Goal: Task Accomplishment & Management: Manage account settings

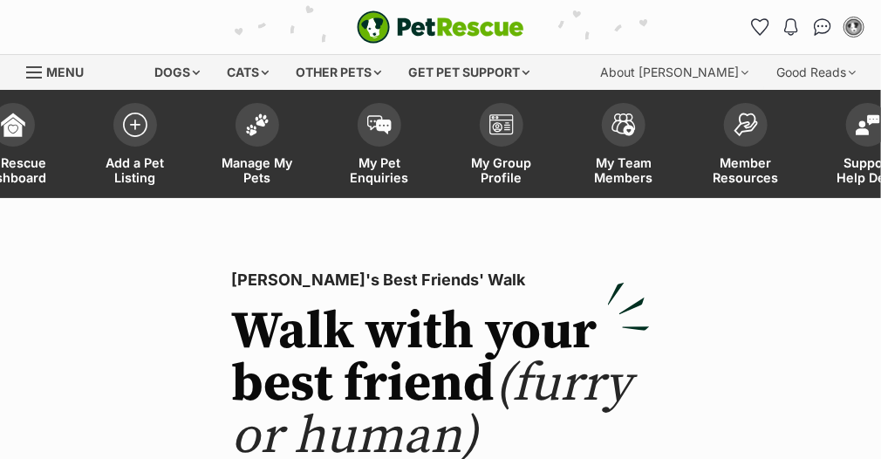
click at [0, 0] on link "Log in" at bounding box center [0, 0] width 0 height 0
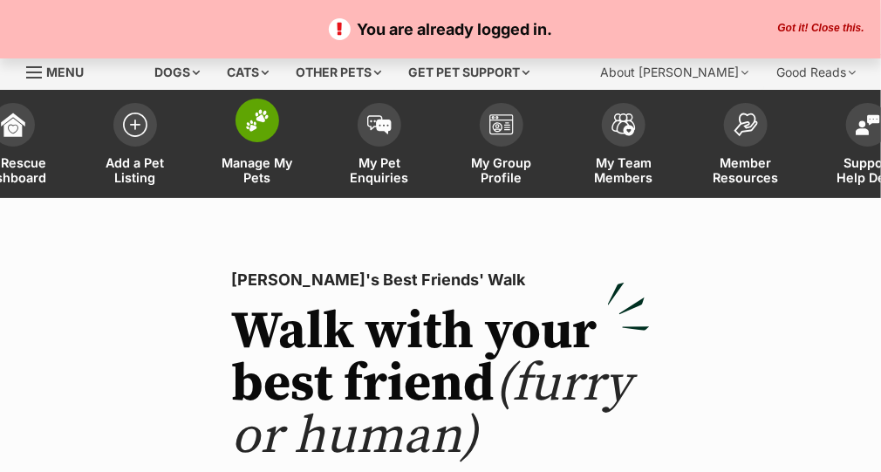
click at [271, 181] on span "Manage My Pets" at bounding box center [257, 170] width 78 height 30
click at [262, 171] on span "Manage My Pets" at bounding box center [257, 170] width 78 height 30
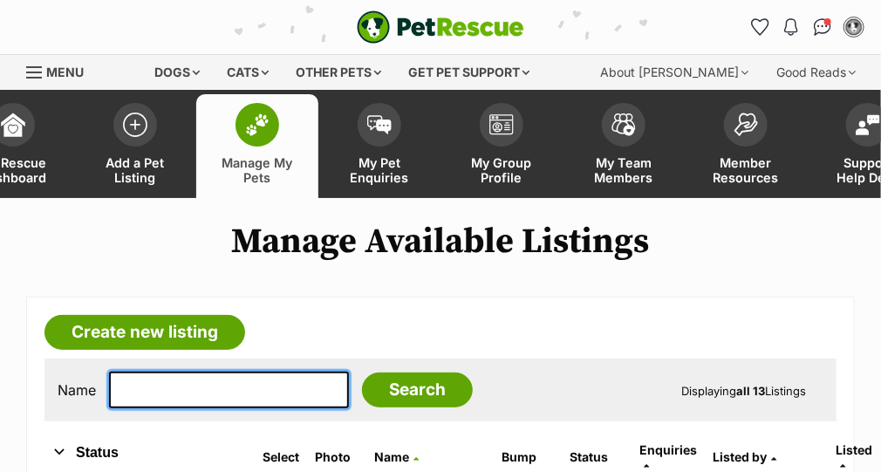
click at [227, 391] on input "text" at bounding box center [229, 389] width 240 height 37
type input "hansel"
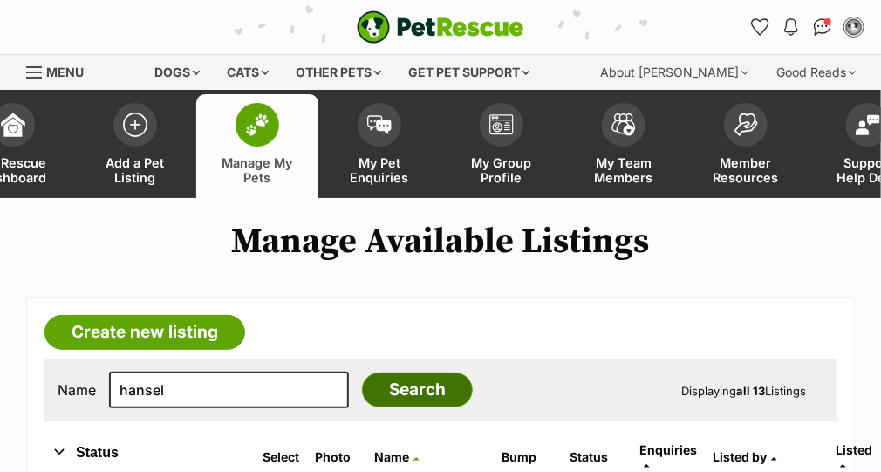
click at [365, 399] on input "Search" at bounding box center [417, 389] width 111 height 35
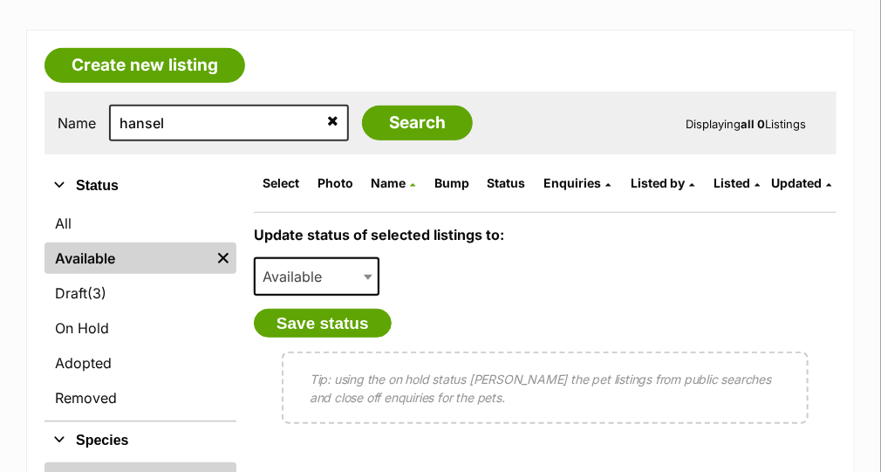
scroll to position [302, 0]
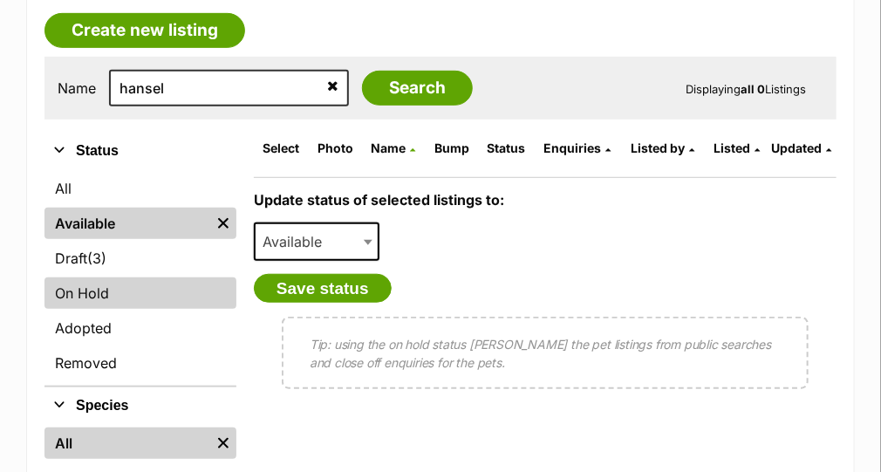
click at [65, 296] on link "On Hold" at bounding box center [140, 292] width 192 height 31
